Goal: Book appointment/travel/reservation

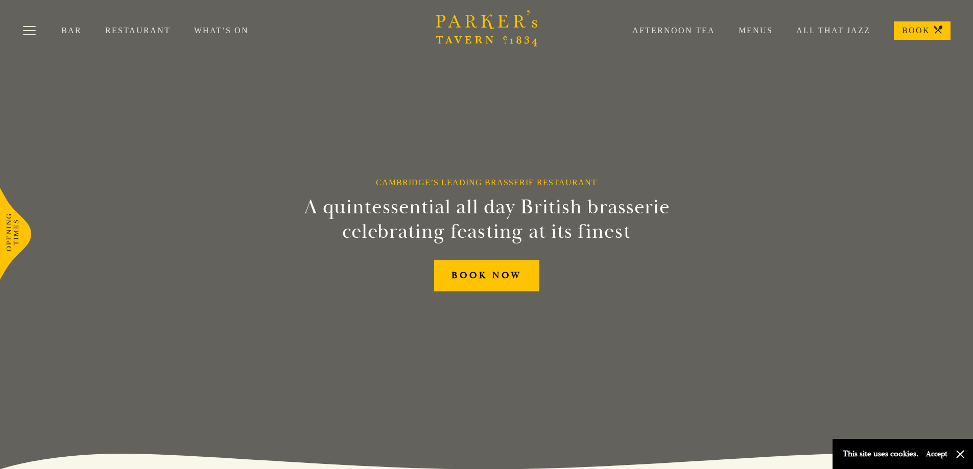
click at [763, 34] on link "Menus" at bounding box center [744, 31] width 58 height 10
click at [136, 28] on link "Restaurant" at bounding box center [149, 31] width 89 height 10
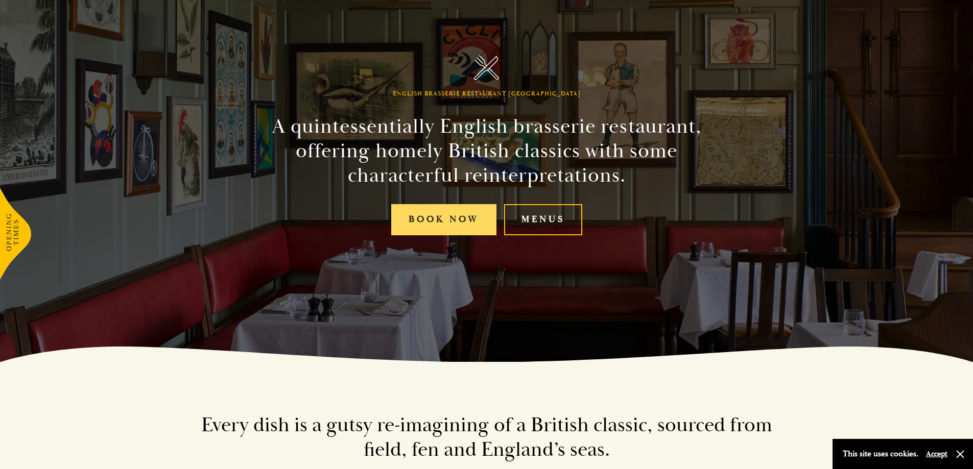
scroll to position [204, 0]
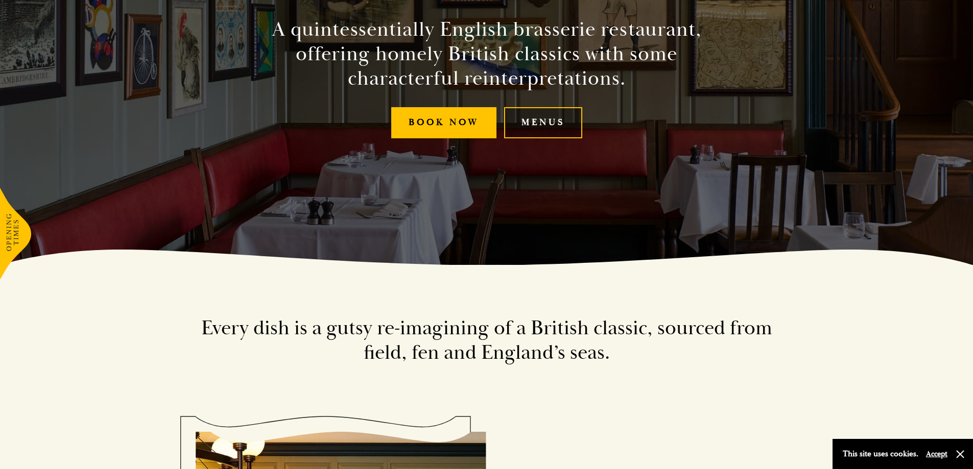
click at [543, 117] on link "Menus" at bounding box center [543, 122] width 78 height 31
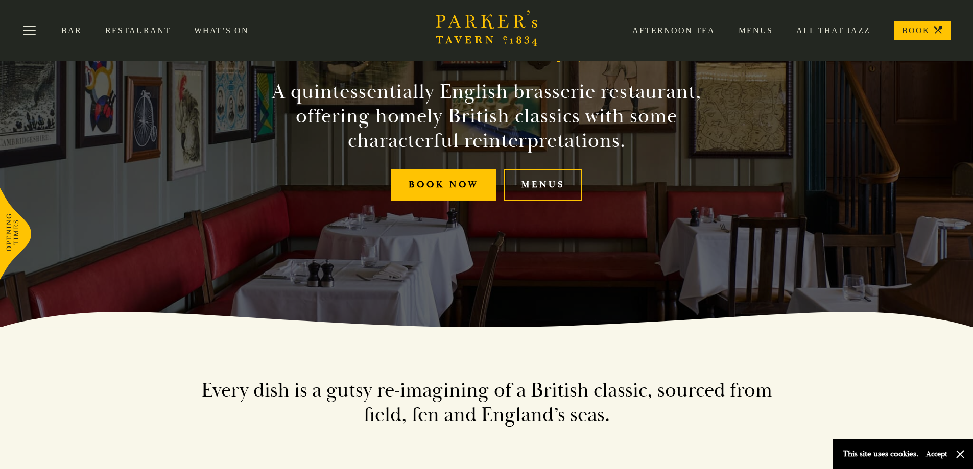
scroll to position [0, 0]
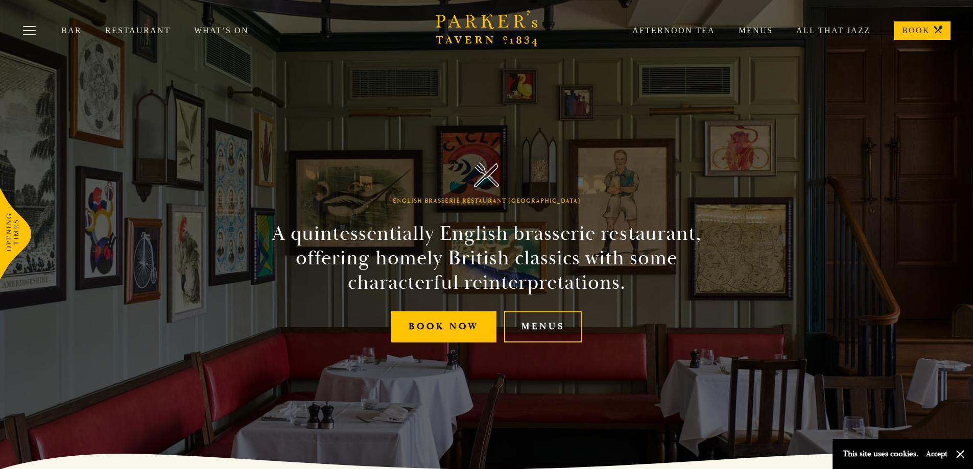
click at [127, 26] on link "Restaurant" at bounding box center [149, 31] width 89 height 10
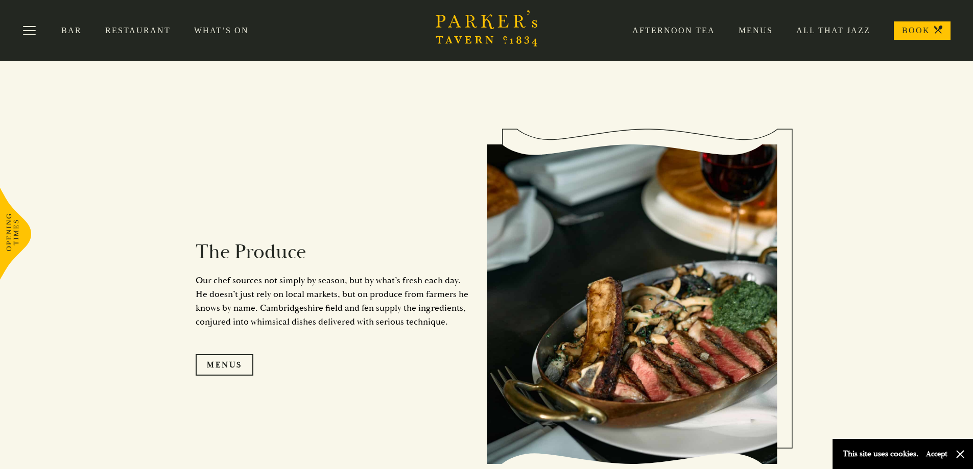
scroll to position [674, 0]
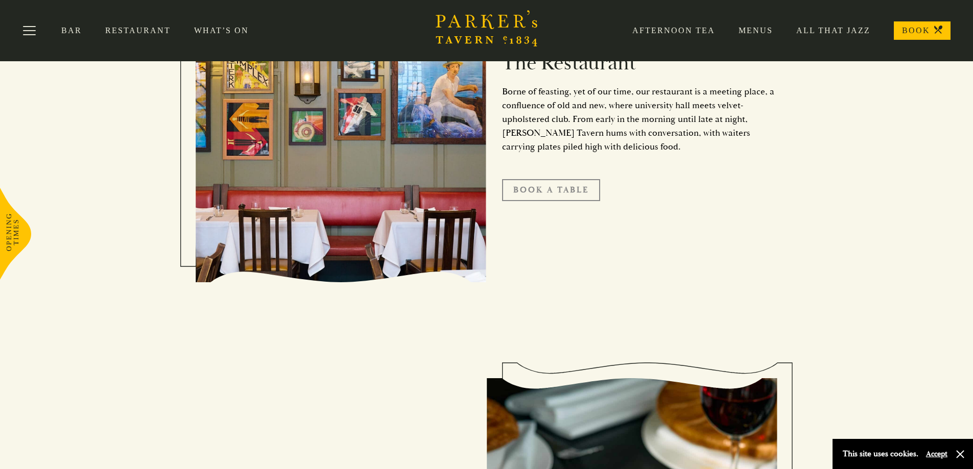
click at [554, 191] on link "Book A Table" at bounding box center [551, 189] width 98 height 21
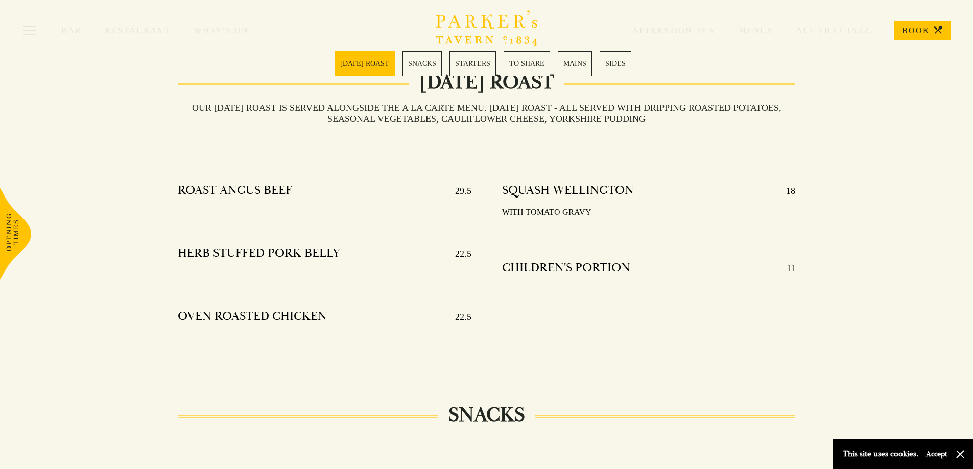
scroll to position [307, 0]
